Goal: Information Seeking & Learning: Learn about a topic

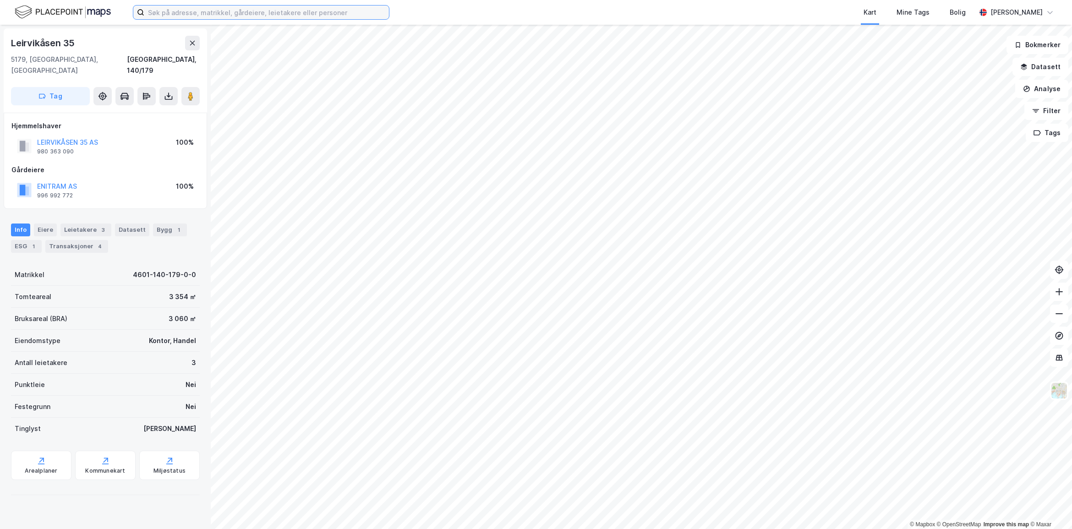
click at [263, 15] on input at bounding box center [266, 12] width 245 height 14
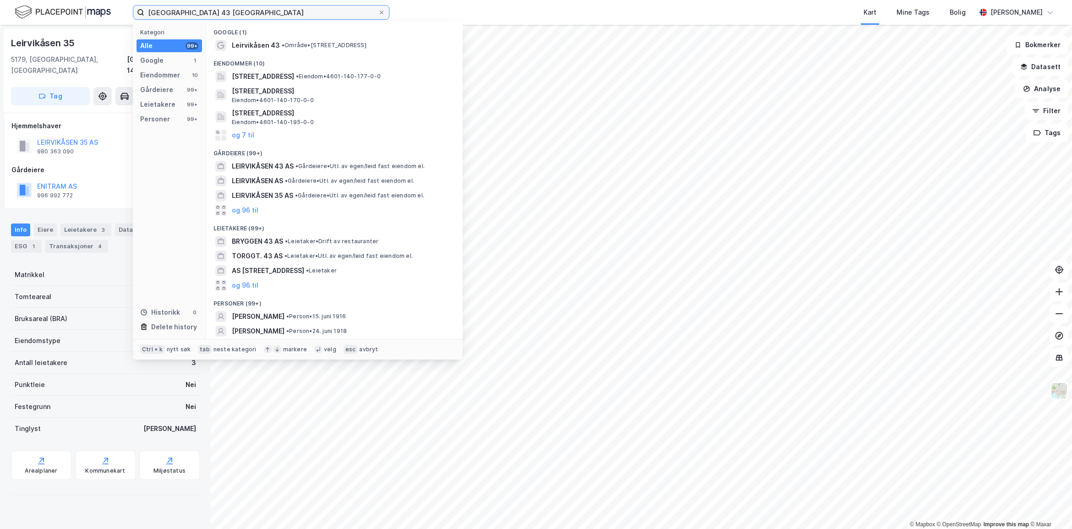
drag, startPoint x: 227, startPoint y: 12, endPoint x: 76, endPoint y: 10, distance: 151.1
click at [76, 10] on div "leirvikåsen 43 bergen Kategori Alle 99+ Google 1 Eiendommer 10 Gårdeiere 99+ Le…" at bounding box center [536, 12] width 1072 height 25
type input "[GEOGRAPHIC_DATA] 43 [GEOGRAPHIC_DATA]"
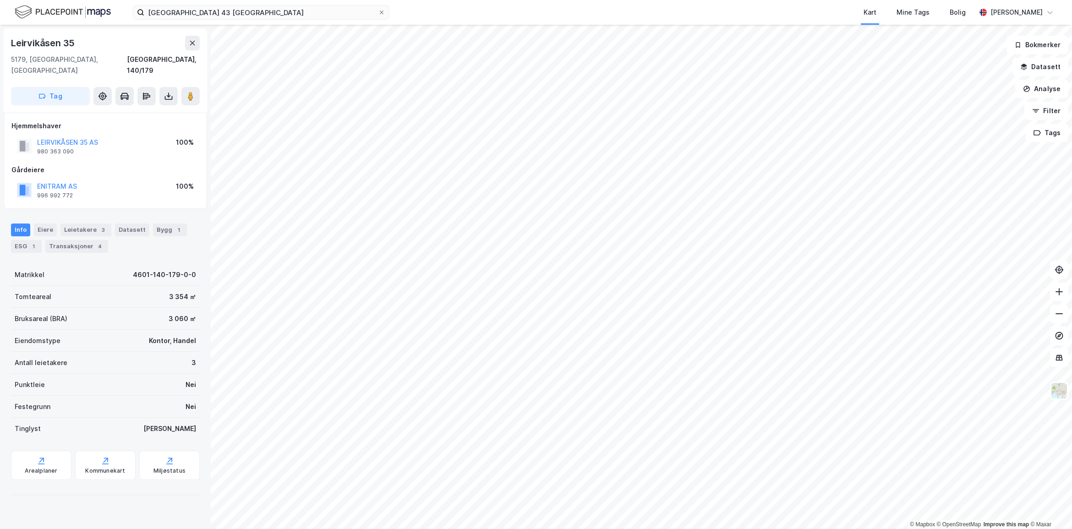
click at [109, 164] on div "Gårdeiere" at bounding box center [105, 169] width 188 height 11
click at [69, 223] on div "Leietakere 3" at bounding box center [85, 229] width 51 height 13
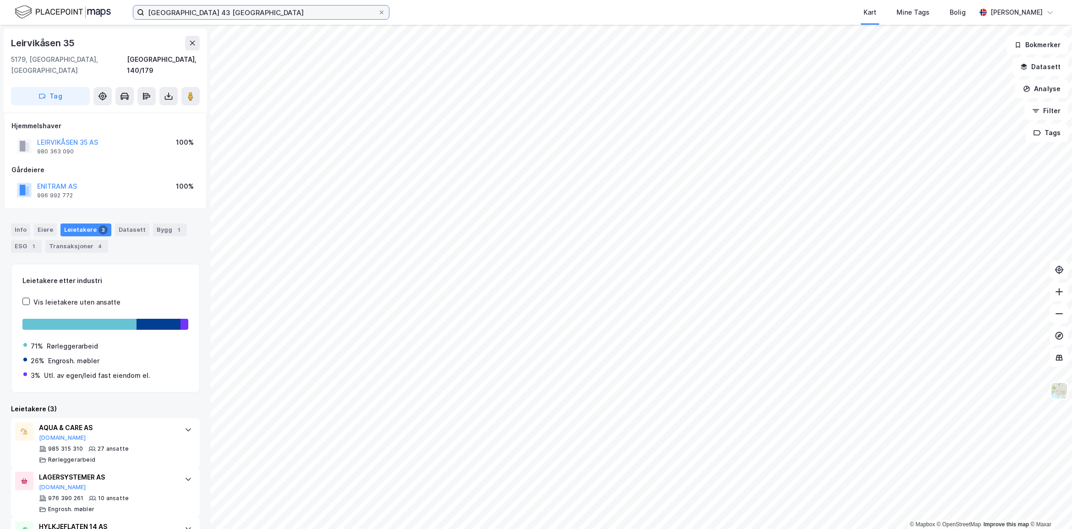
click at [229, 11] on input "[GEOGRAPHIC_DATA] 43 [GEOGRAPHIC_DATA]" at bounding box center [261, 12] width 234 height 14
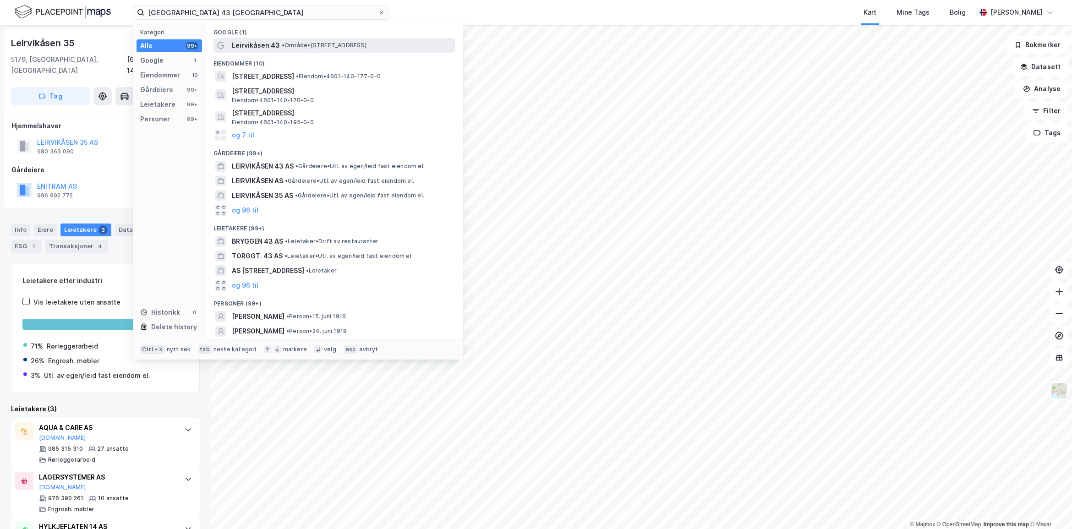
click at [297, 45] on span "• Område • [STREET_ADDRESS]" at bounding box center [324, 45] width 85 height 7
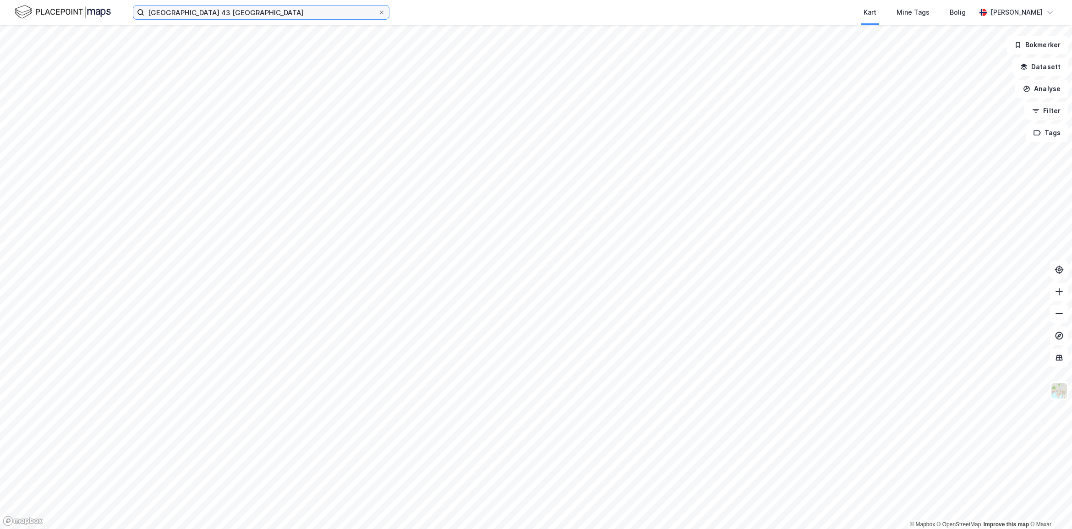
click at [242, 10] on input "[GEOGRAPHIC_DATA] 43 [GEOGRAPHIC_DATA]" at bounding box center [261, 12] width 234 height 14
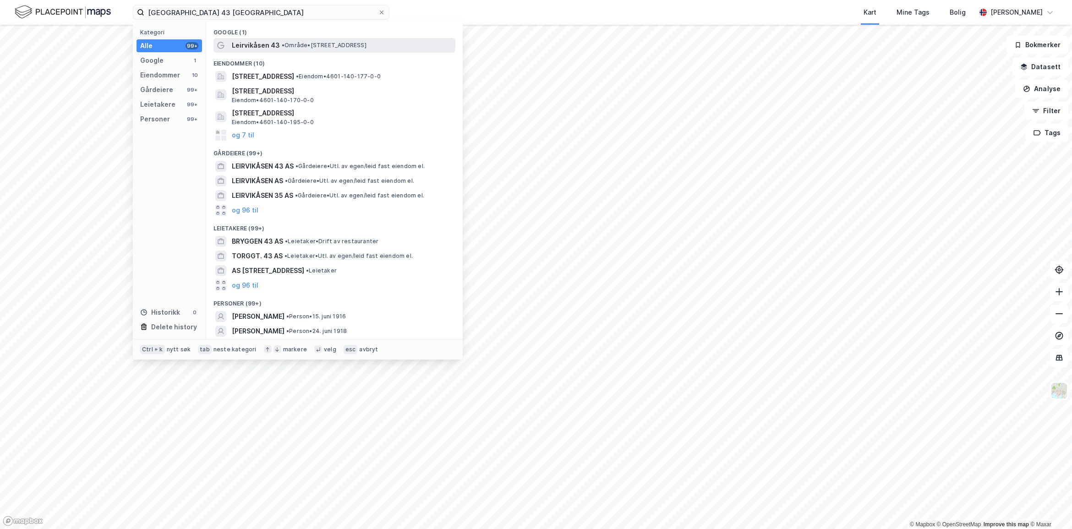
click at [366, 42] on span "• Område • [STREET_ADDRESS]" at bounding box center [324, 45] width 85 height 7
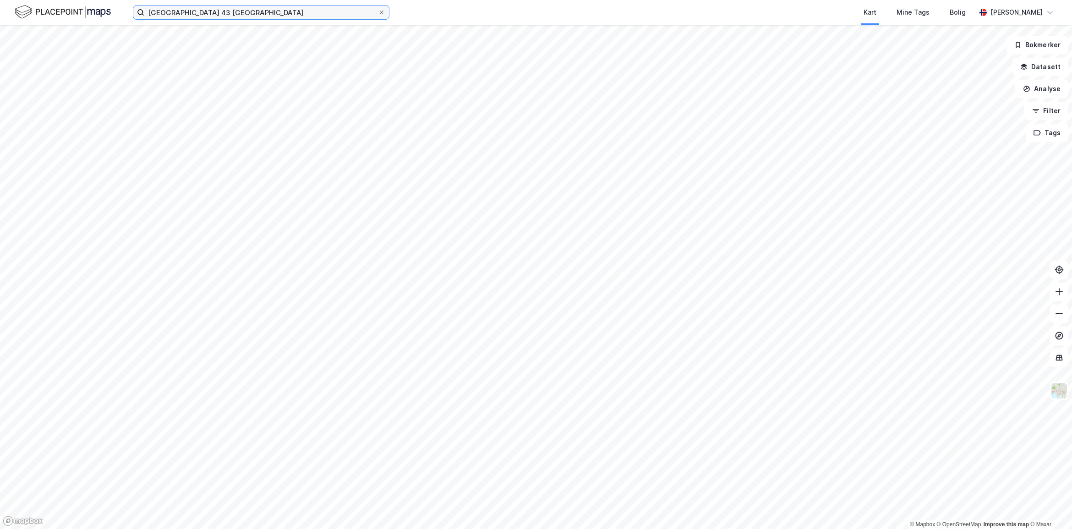
click at [245, 10] on input "[GEOGRAPHIC_DATA] 43 [GEOGRAPHIC_DATA]" at bounding box center [261, 12] width 234 height 14
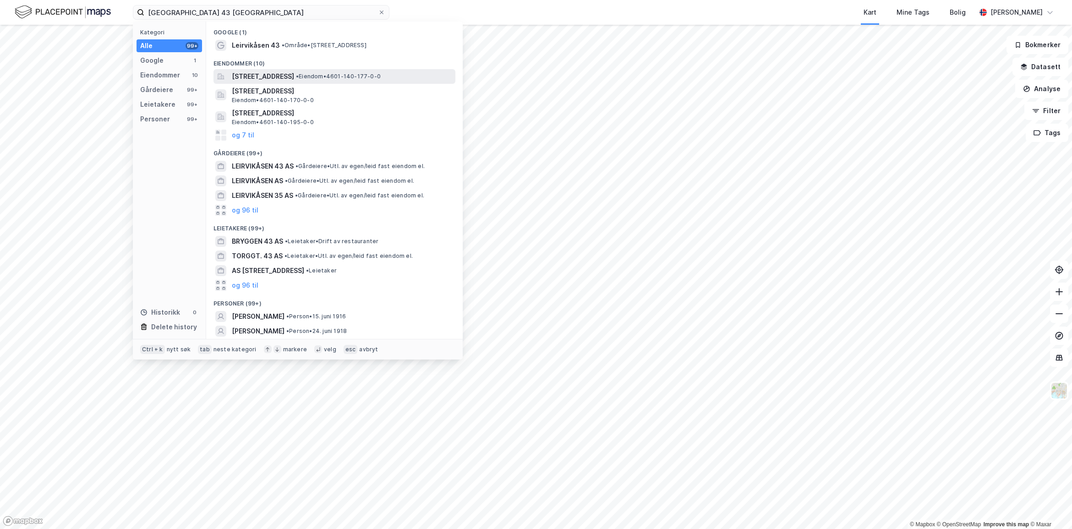
click at [266, 76] on span "[STREET_ADDRESS]" at bounding box center [263, 76] width 62 height 11
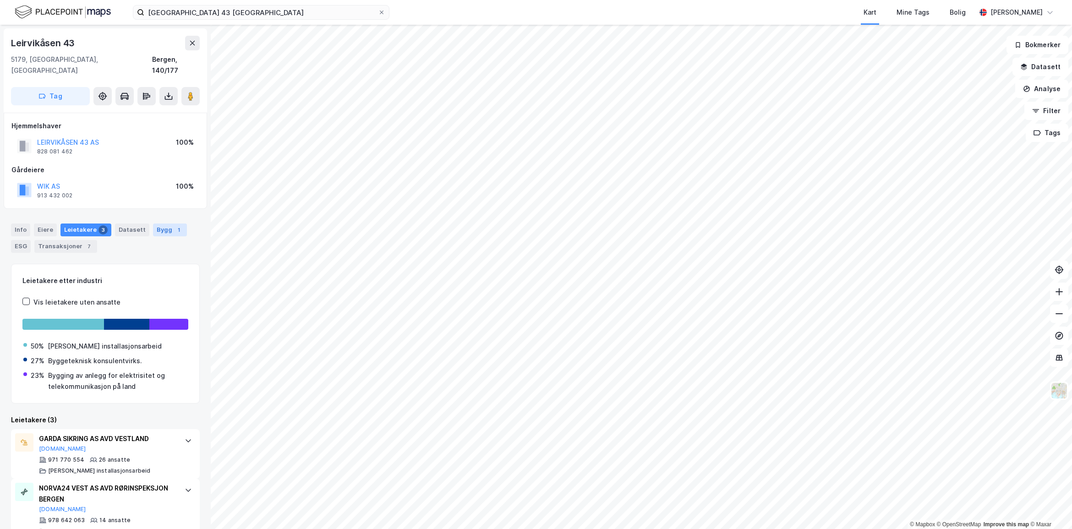
click at [159, 223] on div "Bygg 1" at bounding box center [170, 229] width 34 height 13
